Goal: Navigation & Orientation: Find specific page/section

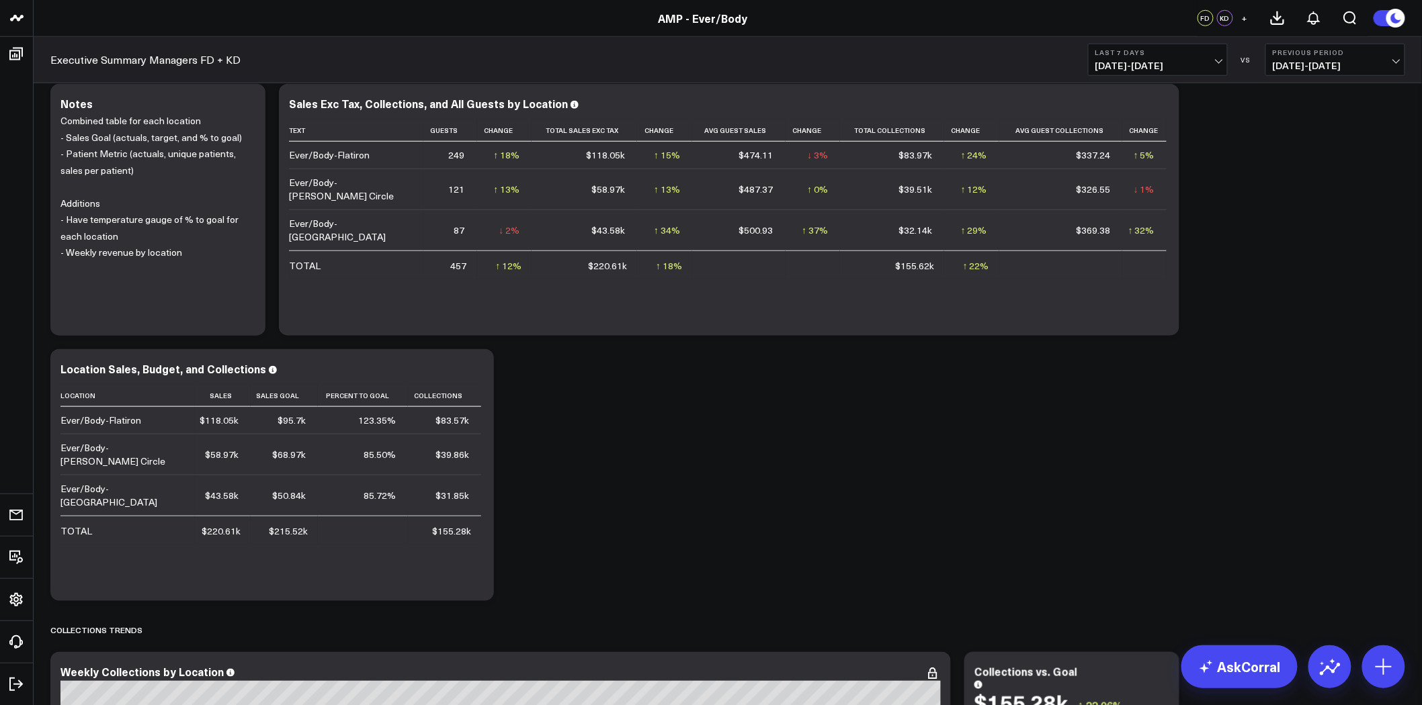
scroll to position [298, 0]
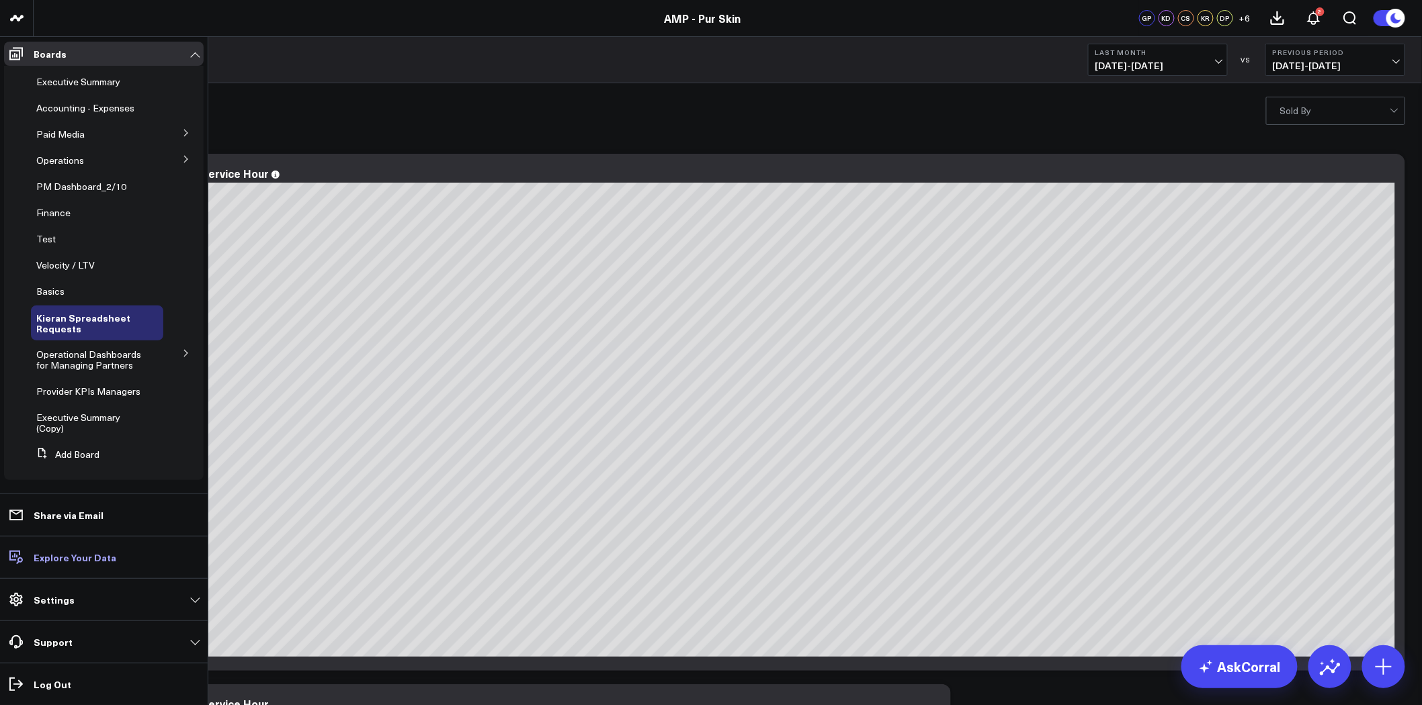
click at [82, 555] on p "Explore Your Data" at bounding box center [75, 557] width 83 height 11
